Goal: Use online tool/utility: Utilize a website feature to perform a specific function

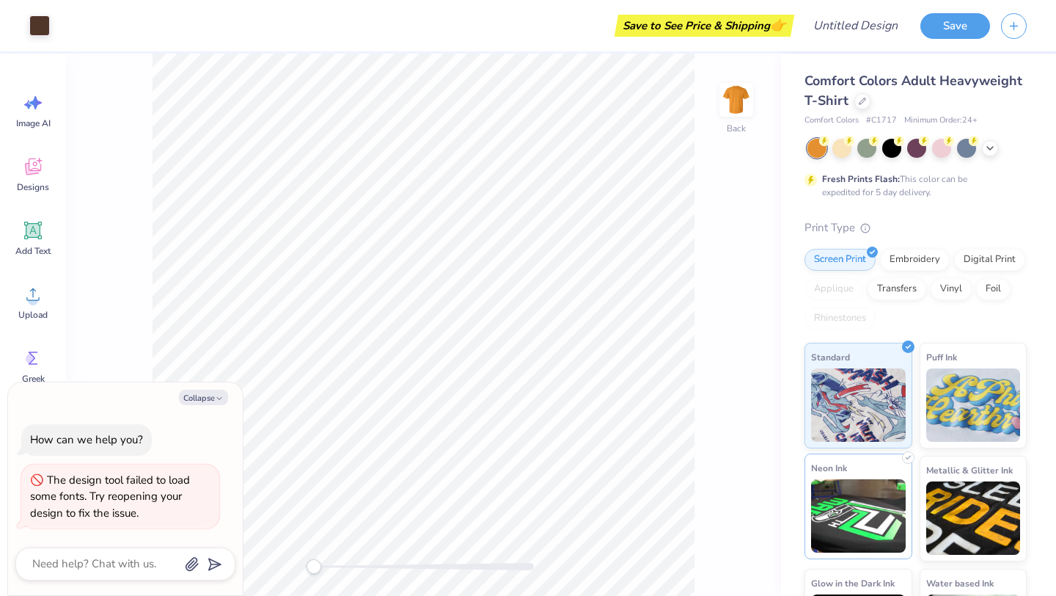
scroll to position [79, 0]
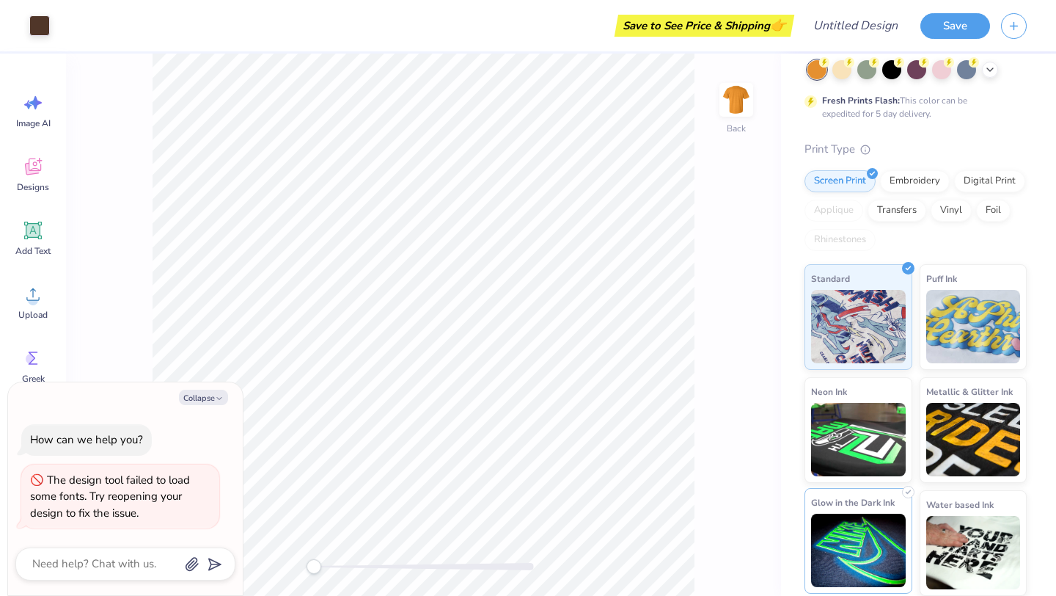
click at [870, 542] on img at bounding box center [858, 550] width 95 height 73
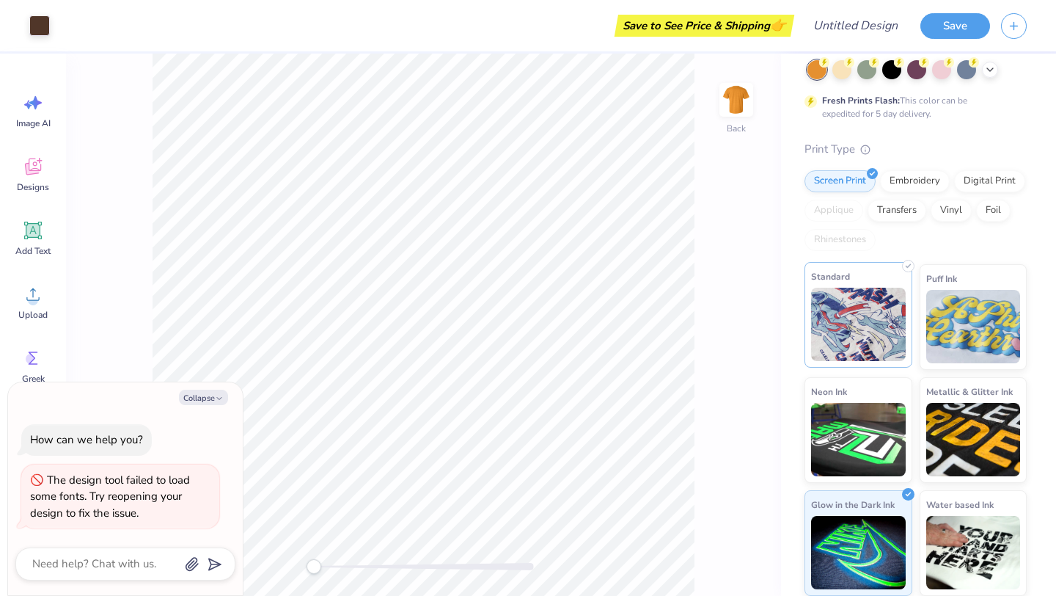
click at [868, 335] on img at bounding box center [858, 324] width 95 height 73
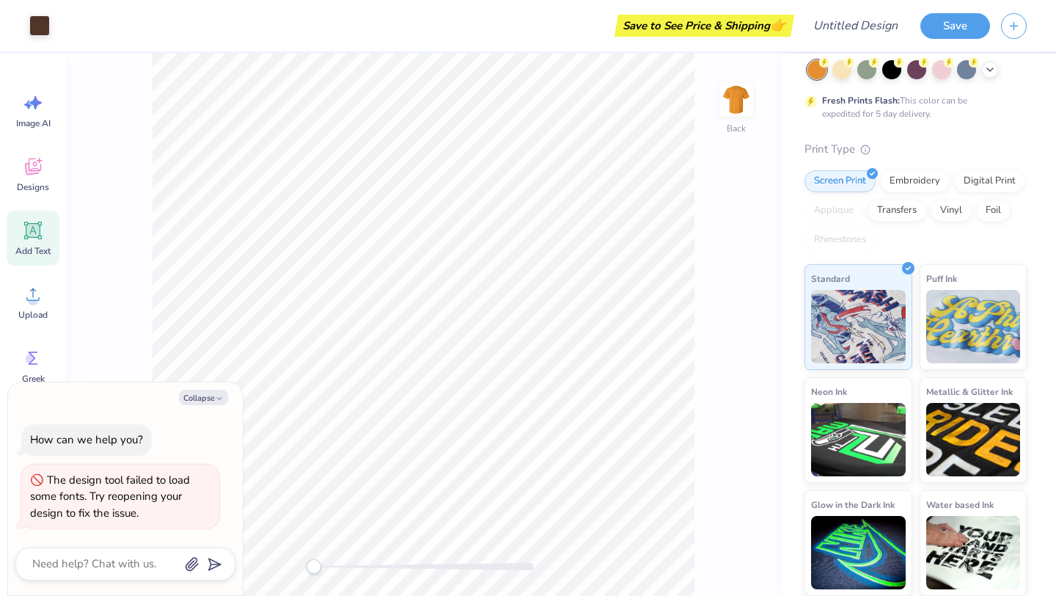
click at [26, 228] on icon at bounding box center [33, 231] width 18 height 18
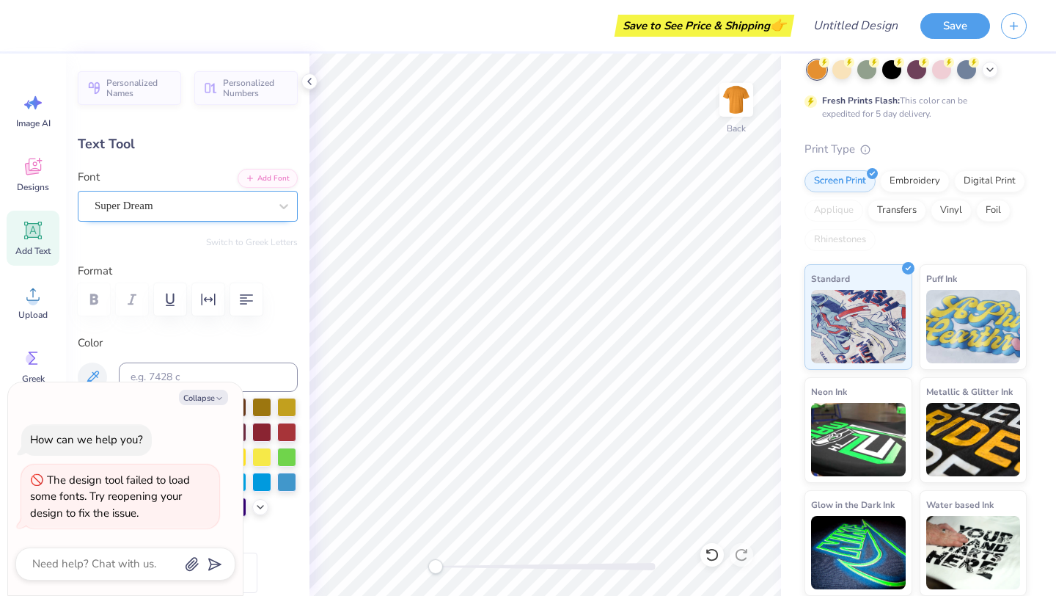
click at [180, 200] on div "Super Dream" at bounding box center [182, 205] width 178 height 23
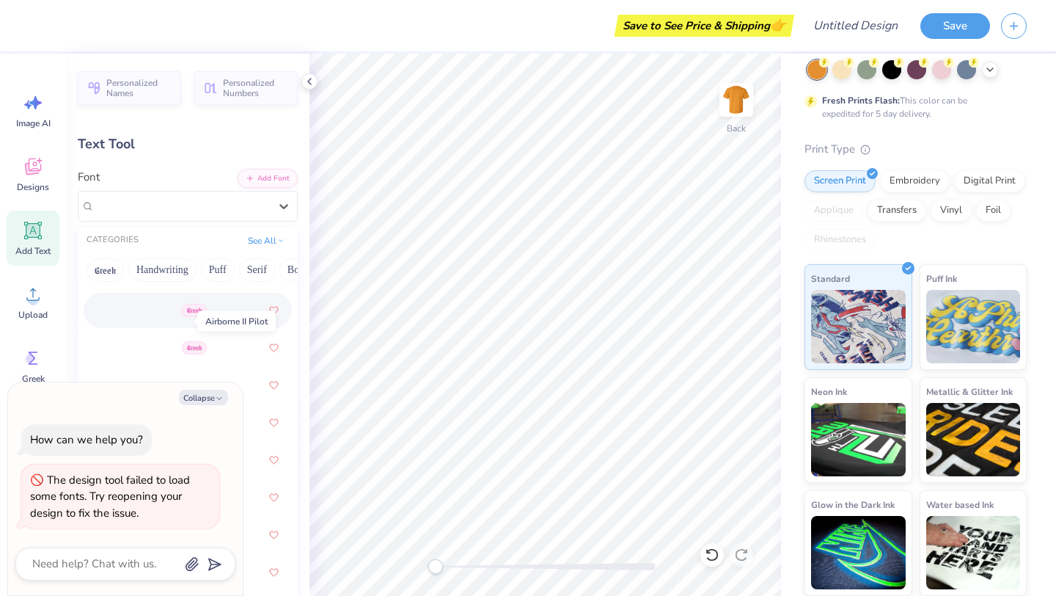
scroll to position [484, 0]
click at [139, 343] on img at bounding box center [143, 345] width 92 height 10
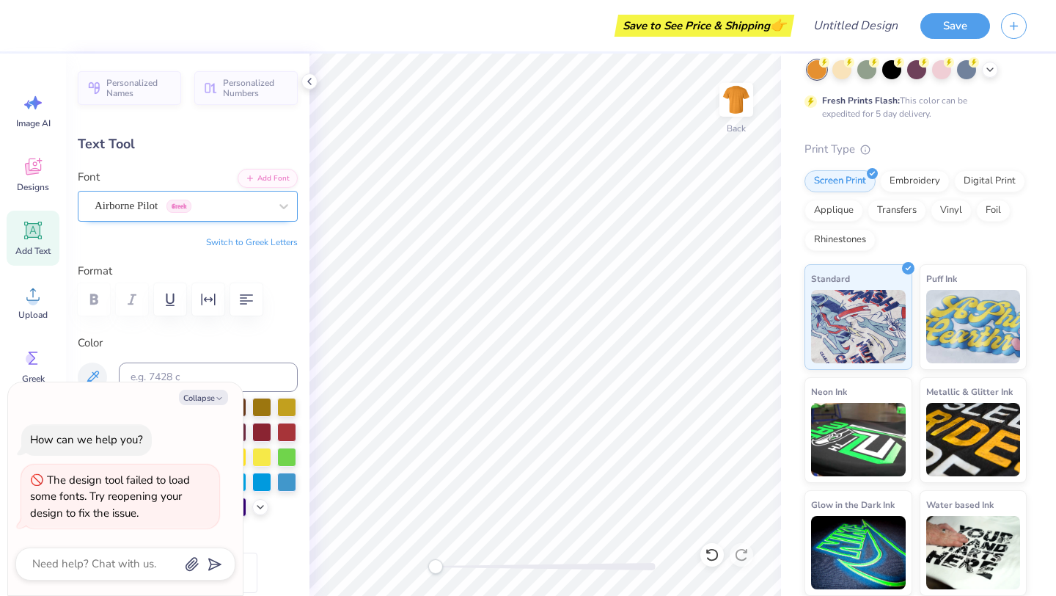
click at [238, 216] on div "Airborne Pilot Greek" at bounding box center [182, 205] width 178 height 23
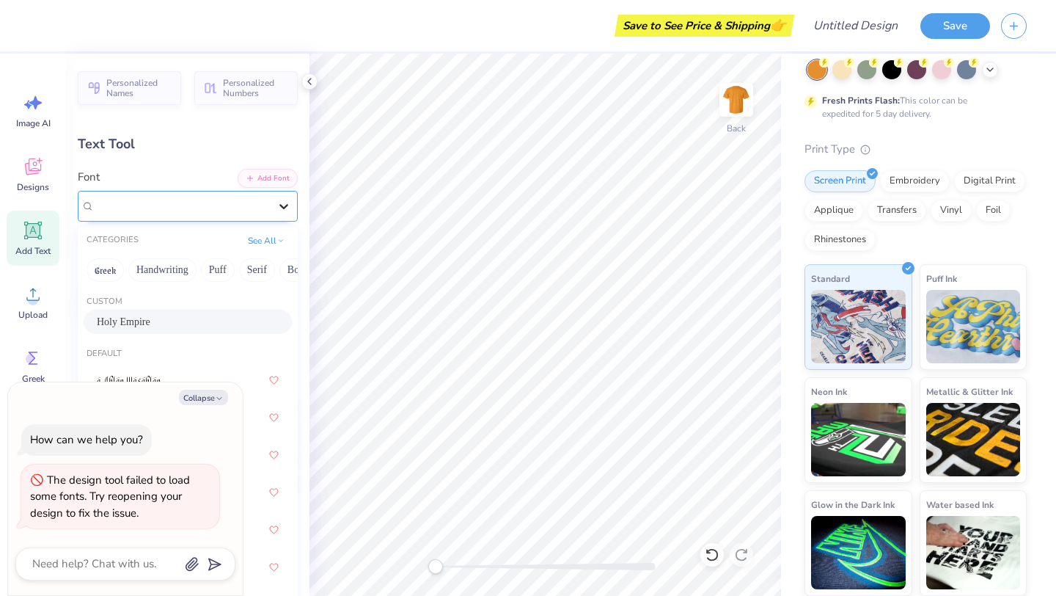
click at [278, 203] on icon at bounding box center [284, 206] width 15 height 15
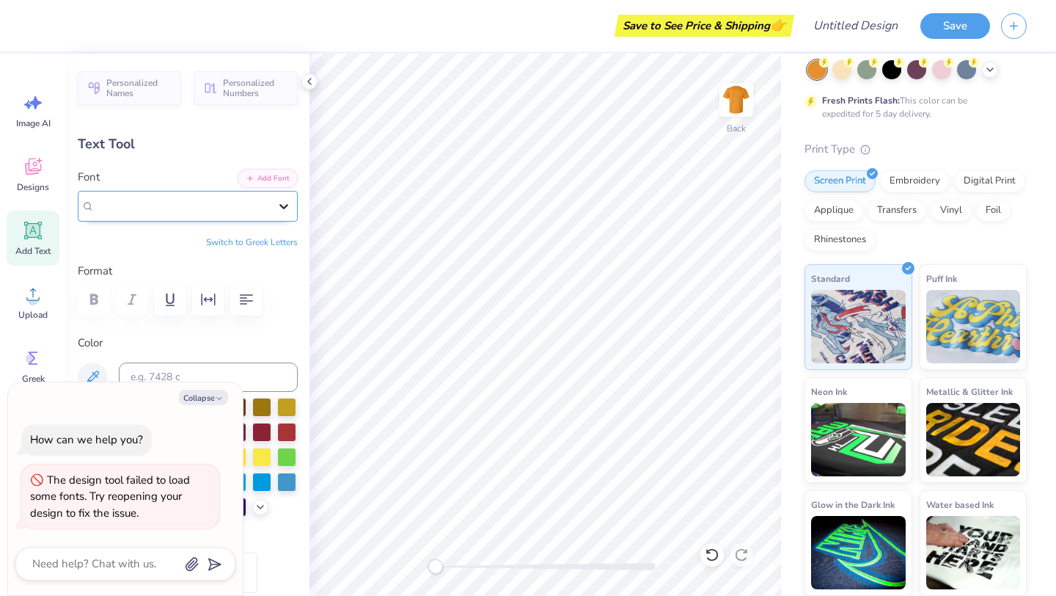
click at [282, 200] on icon at bounding box center [284, 206] width 15 height 15
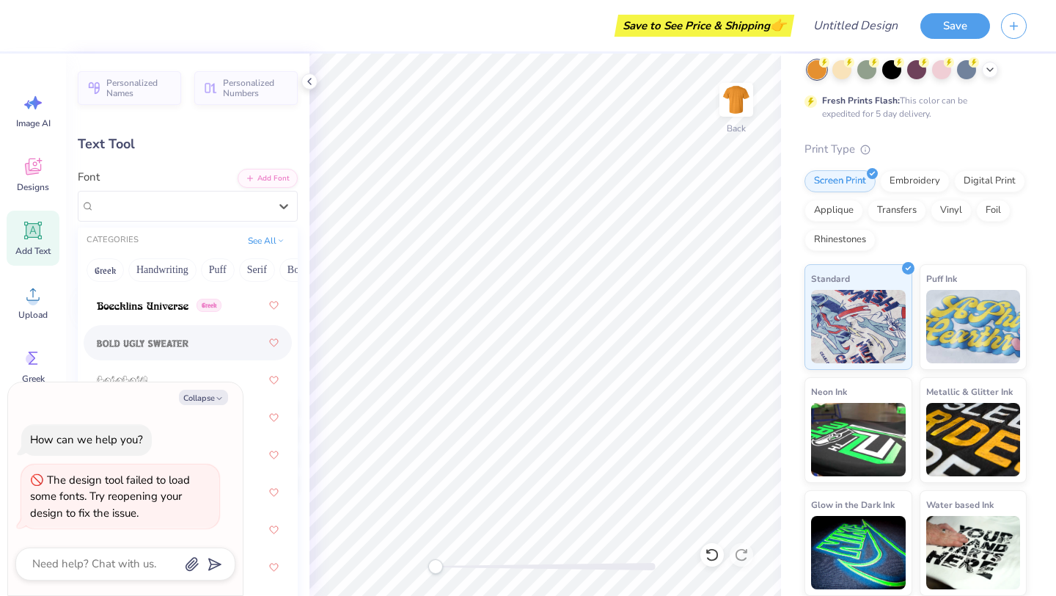
scroll to position [1283, 0]
click at [144, 332] on img at bounding box center [143, 332] width 92 height 10
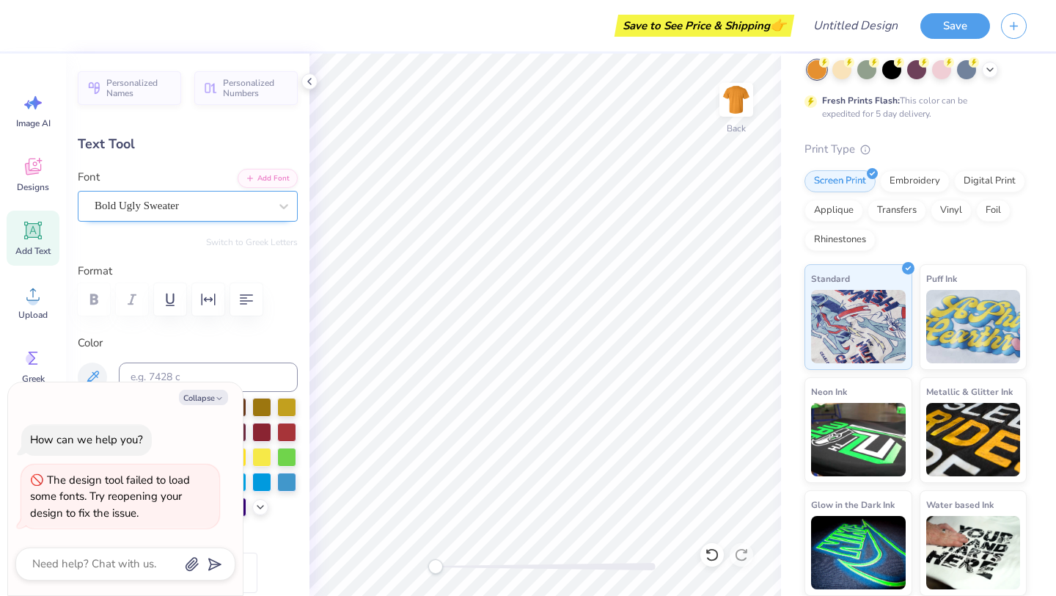
click at [188, 204] on div "Bold Ugly Sweater" at bounding box center [182, 205] width 178 height 23
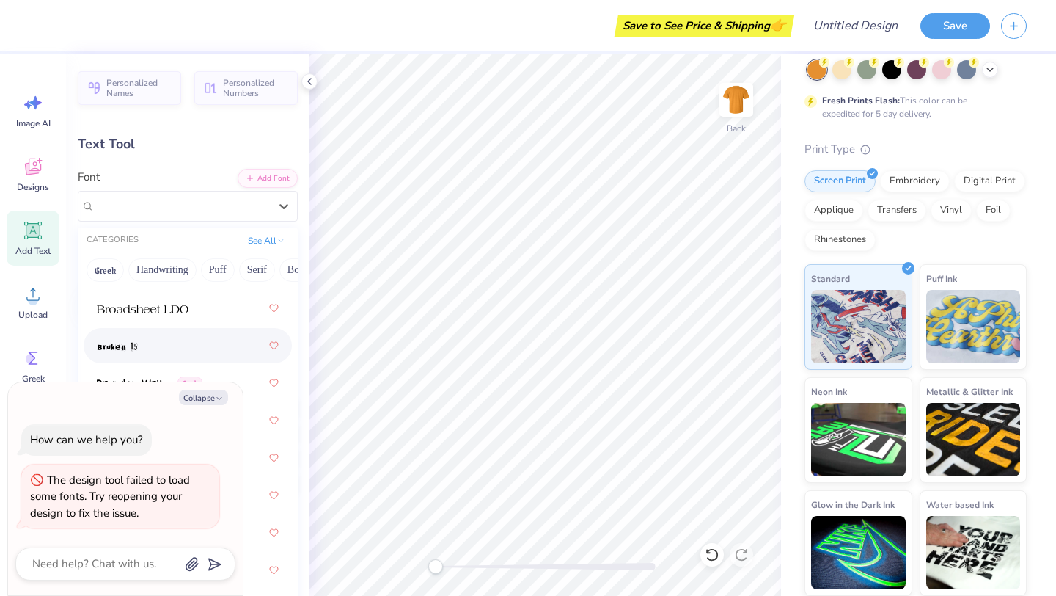
scroll to position [1835, 0]
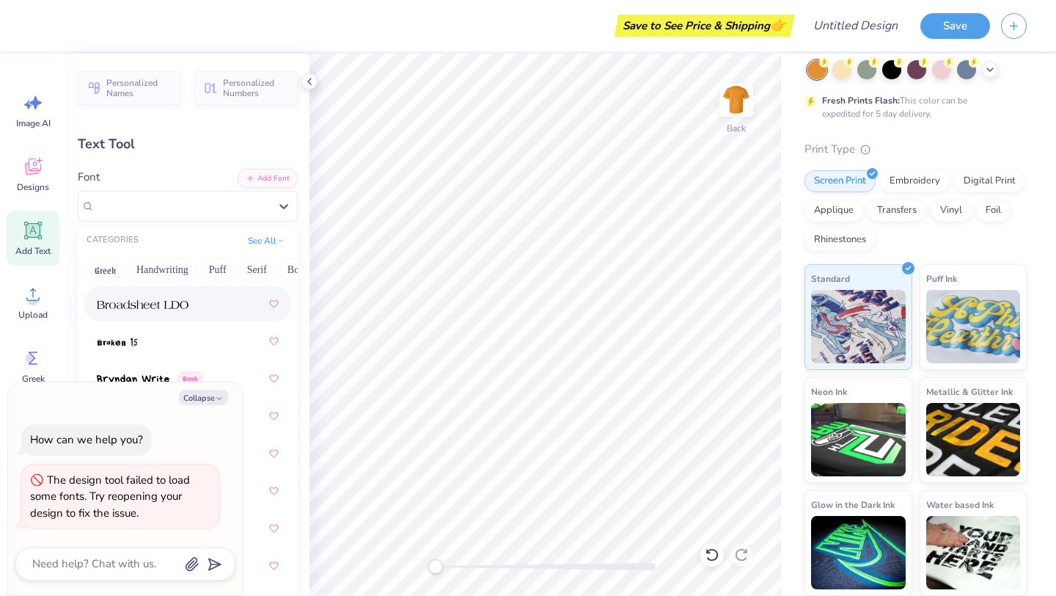
click at [128, 308] on img at bounding box center [143, 304] width 92 height 10
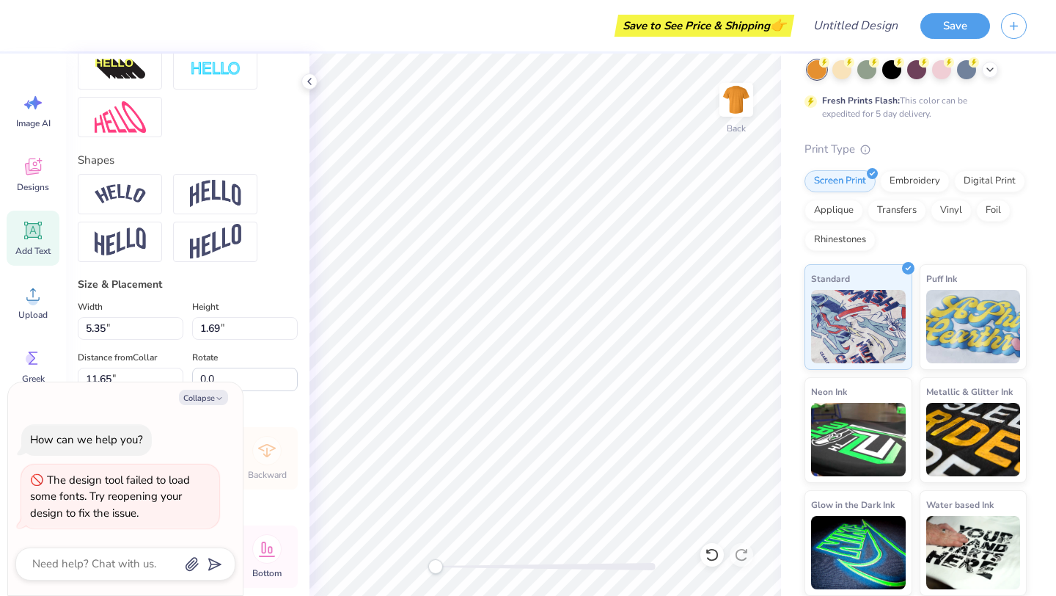
scroll to position [528, 0]
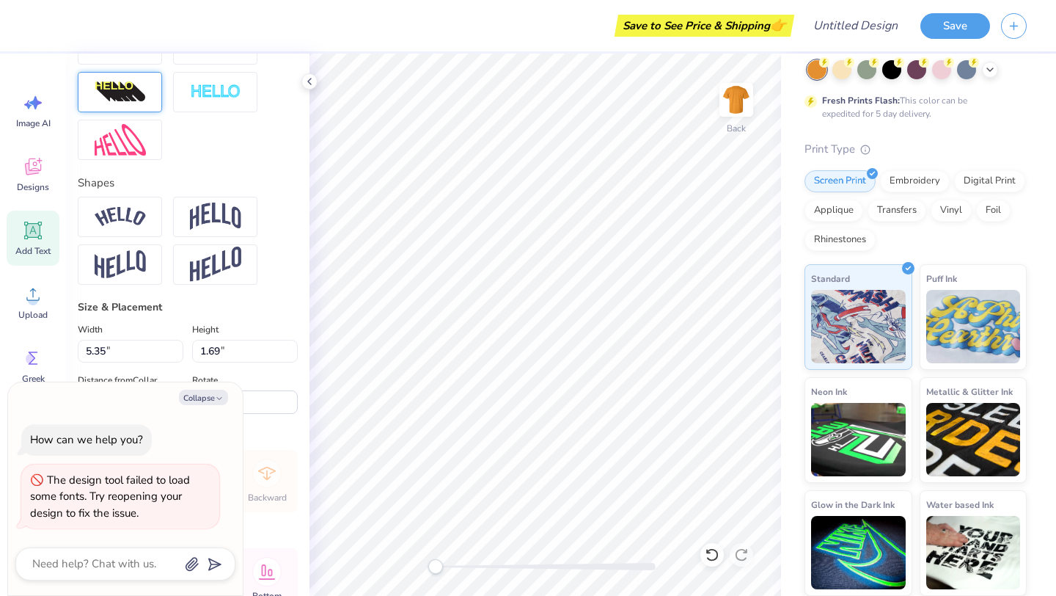
click at [135, 101] on img at bounding box center [120, 92] width 51 height 23
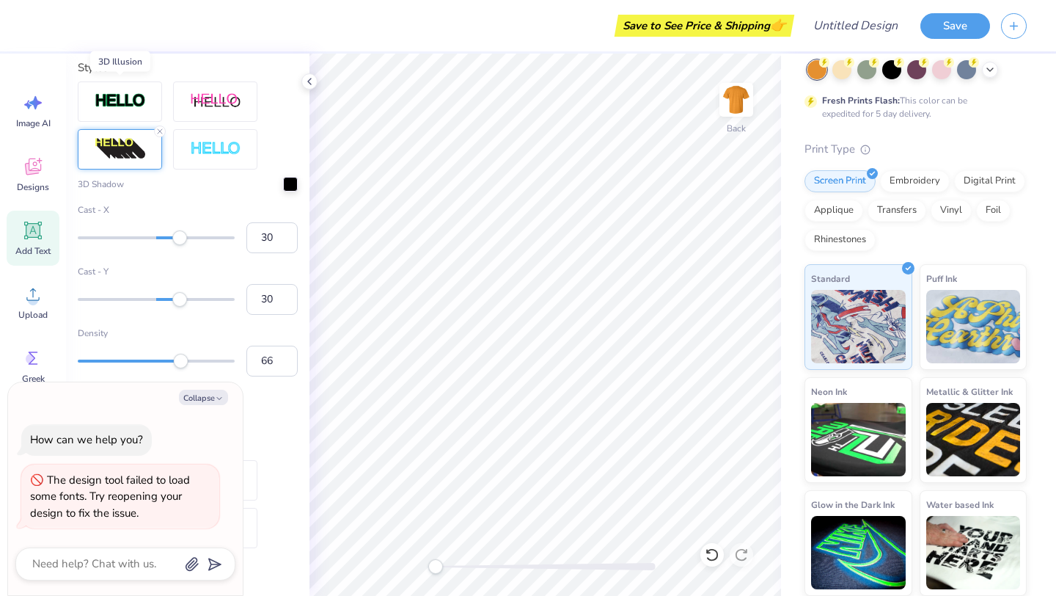
scroll to position [585, 0]
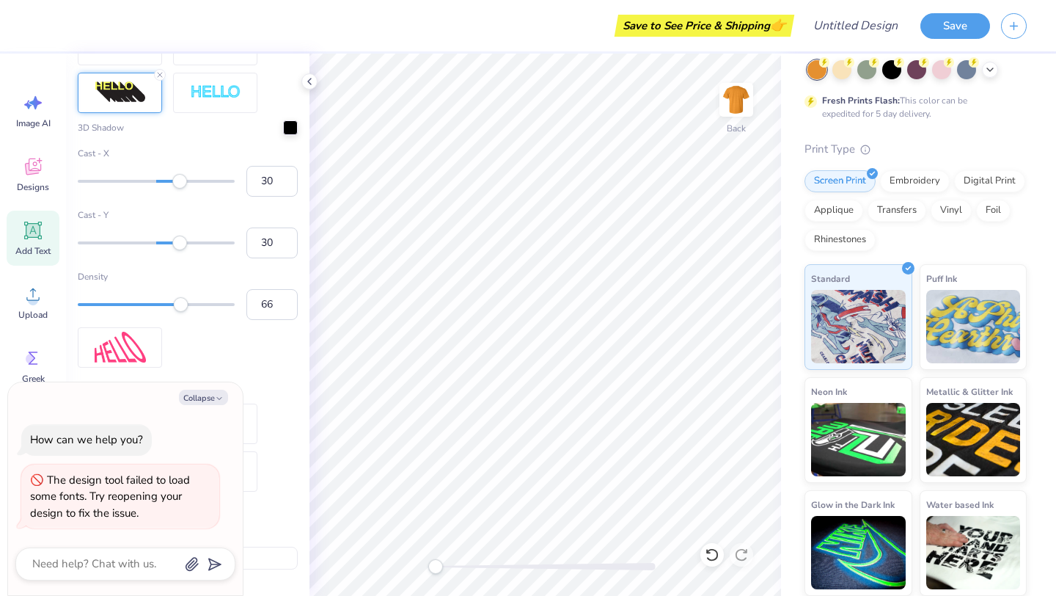
click at [210, 118] on div "3D Shadow Cast - X 30 Cast - Y 30 Density 66" at bounding box center [188, 196] width 220 height 343
click at [213, 92] on img at bounding box center [215, 92] width 51 height 17
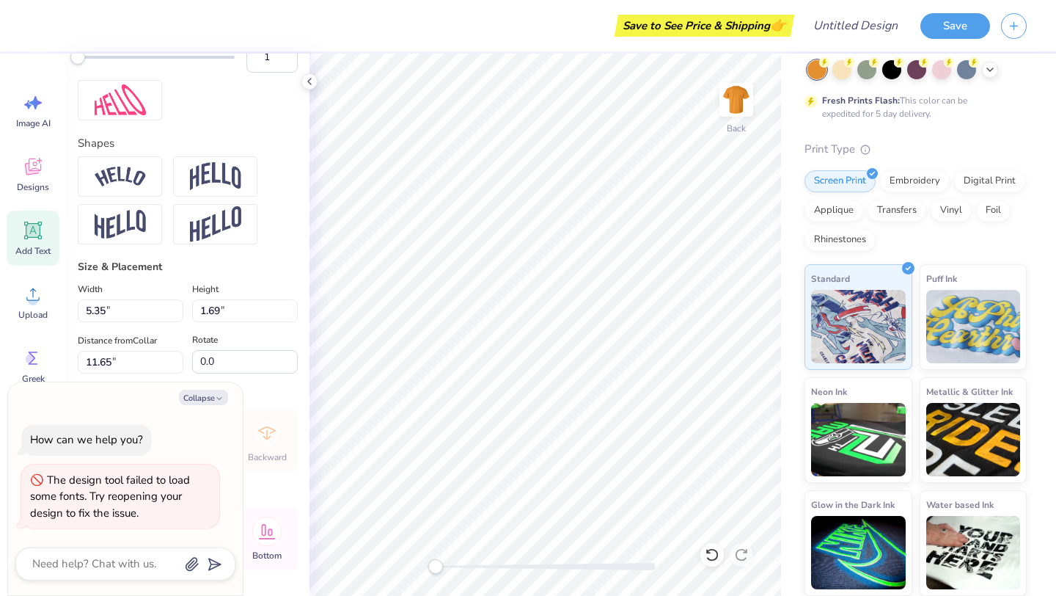
scroll to position [730, 0]
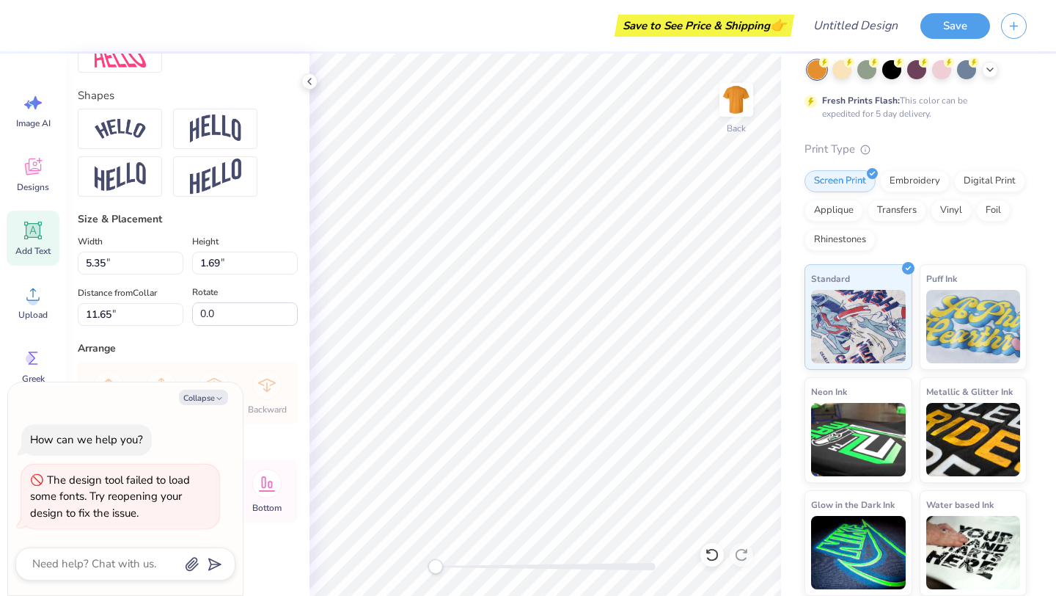
click at [961, 142] on div "Print Type" at bounding box center [916, 149] width 222 height 17
click at [918, 179] on div "Embroidery" at bounding box center [915, 179] width 70 height 22
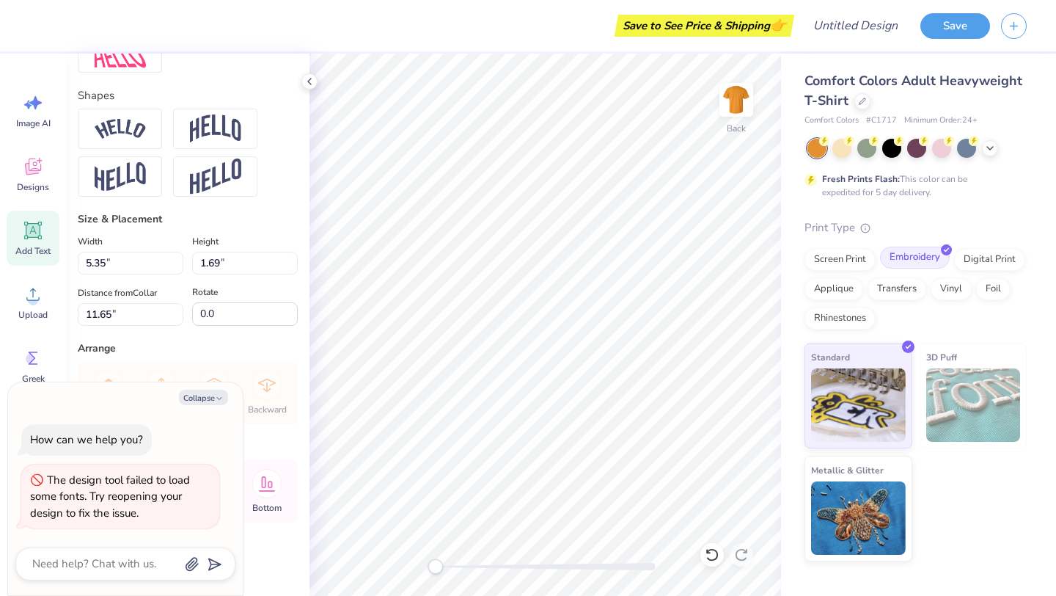
scroll to position [0, 0]
click at [941, 405] on img at bounding box center [974, 404] width 95 height 73
click at [953, 414] on img at bounding box center [974, 404] width 95 height 73
click at [949, 401] on img at bounding box center [974, 404] width 95 height 73
click at [885, 533] on img at bounding box center [858, 515] width 95 height 73
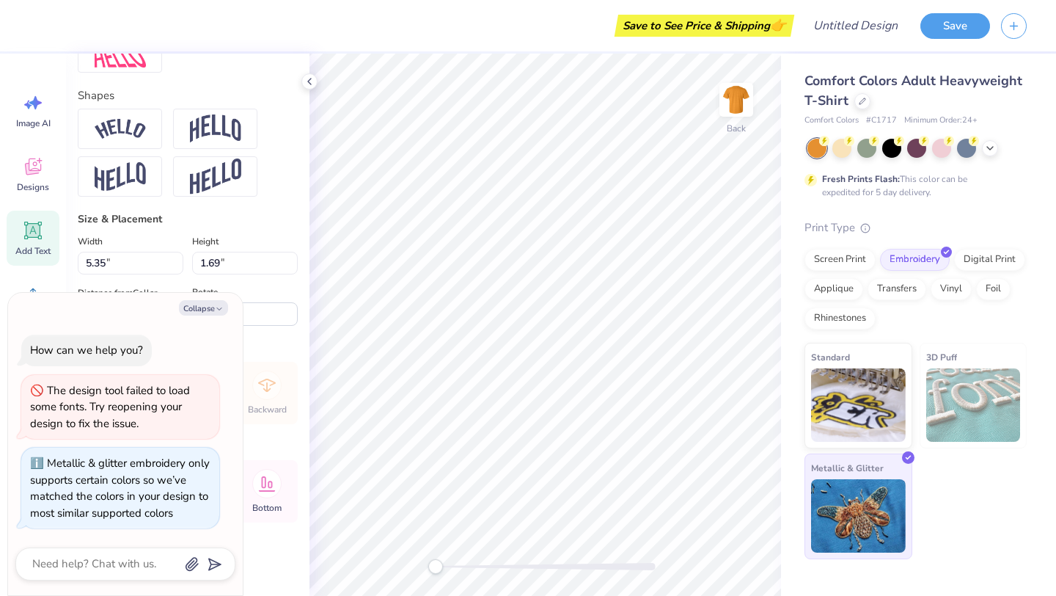
scroll to position [630, 0]
type textarea "x"
type input "8.10"
type input "1.99"
type input "4.67"
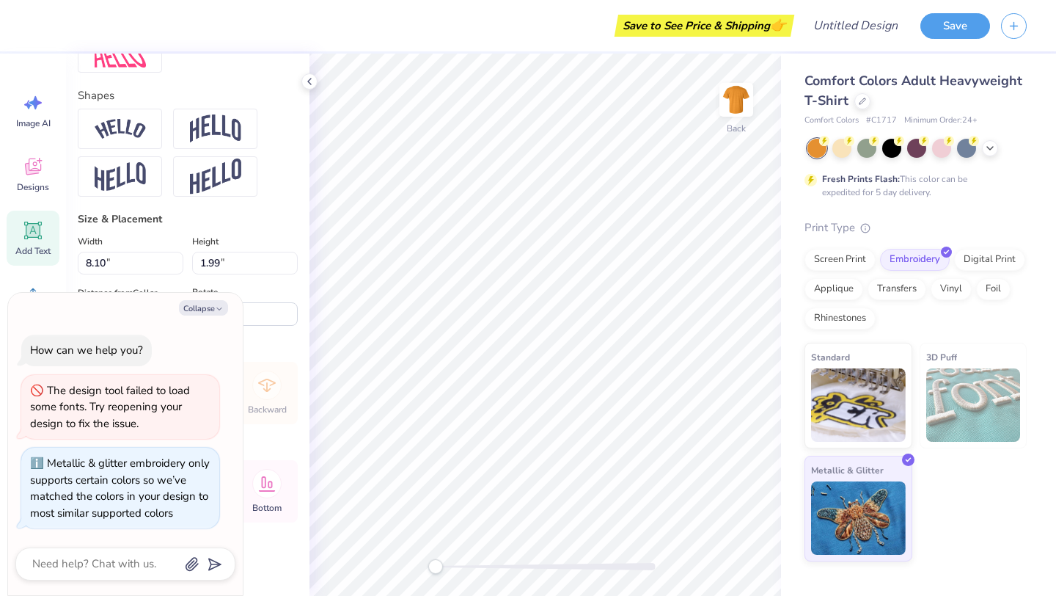
type textarea "x"
